Goal: Check status

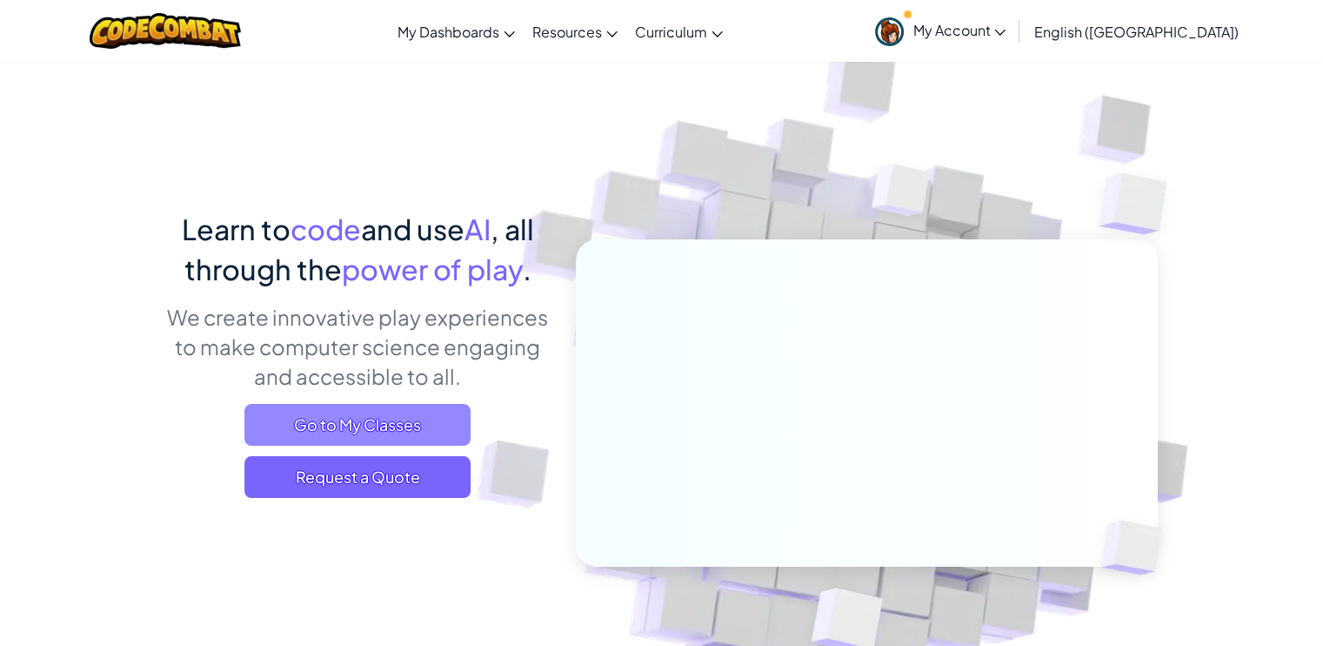
click at [368, 431] on span "Go to My Classes" at bounding box center [357, 425] width 226 height 42
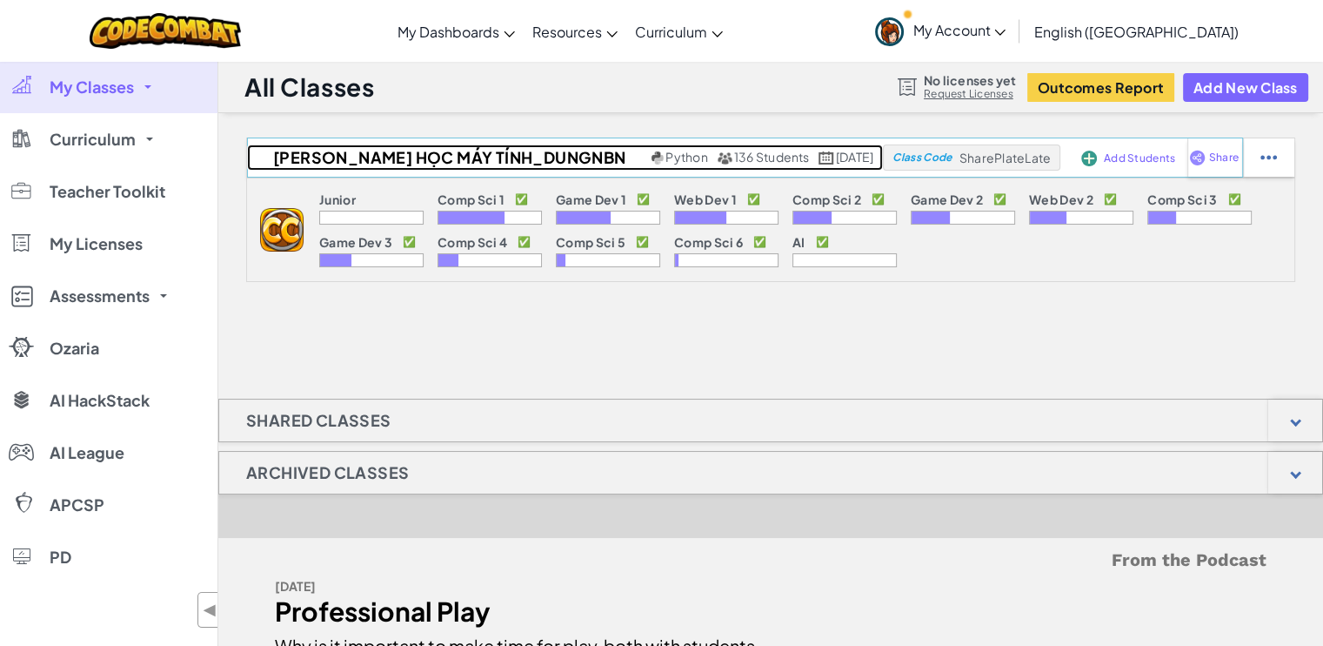
click at [459, 154] on h2 "[PERSON_NAME] học máy tính_DungNBN" at bounding box center [447, 157] width 400 height 26
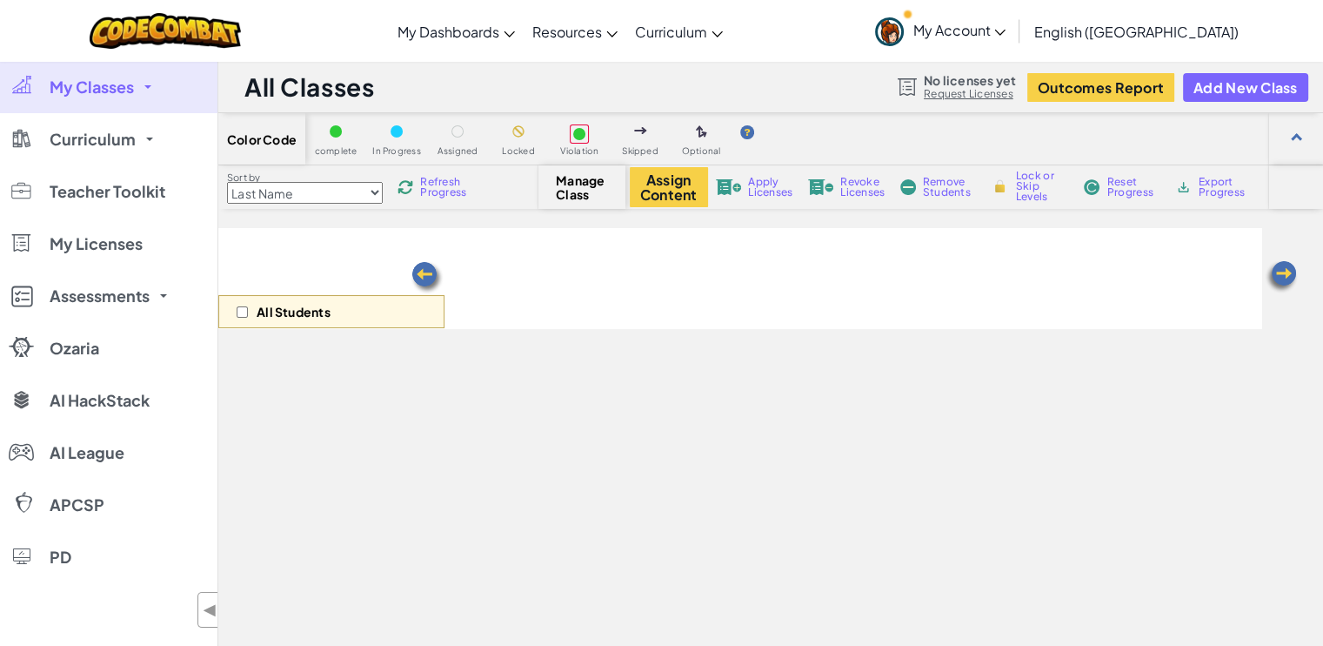
select select "5789587aad86a6efb573701e"
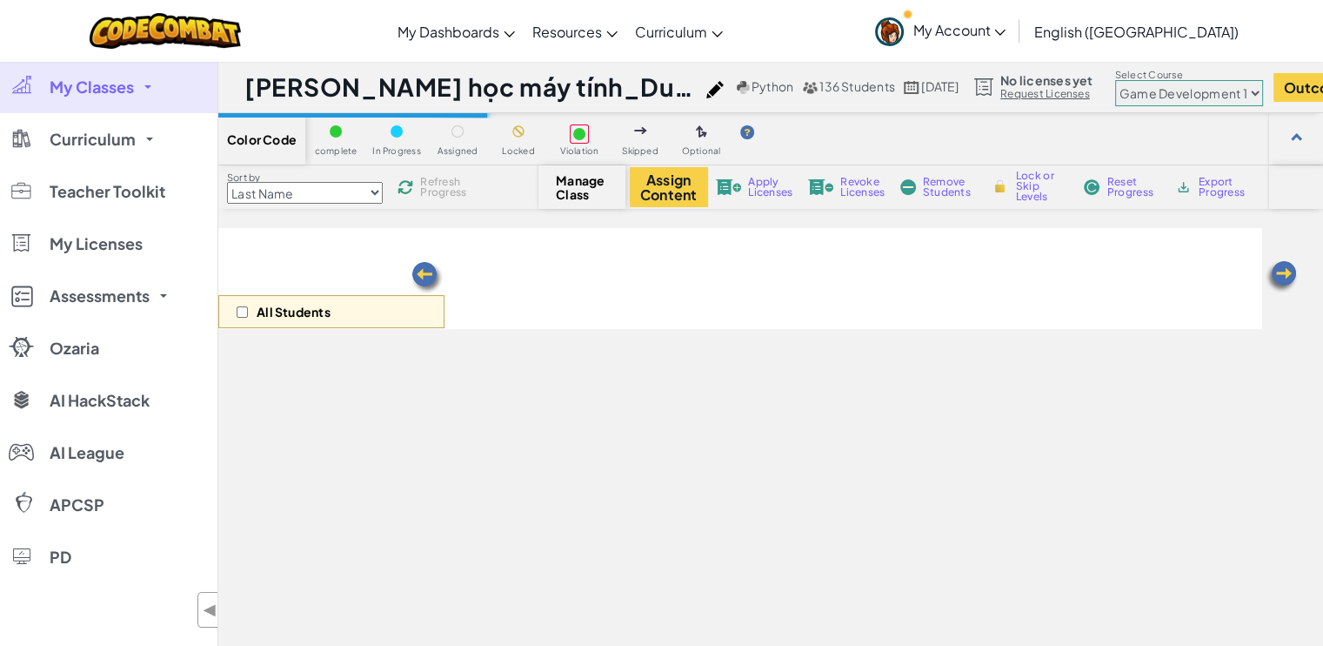
click at [981, 298] on div "All Students" at bounding box center [740, 278] width 1044 height 101
click at [642, 409] on div "All Students" at bounding box center [740, 507] width 1044 height 559
